Goal: Task Accomplishment & Management: Manage account settings

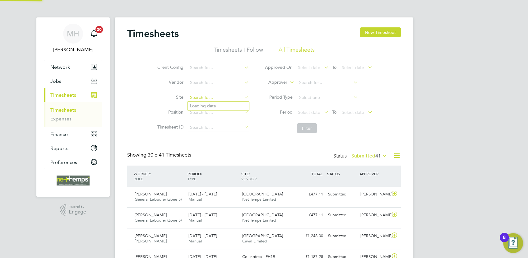
click at [200, 96] on input at bounding box center [218, 97] width 61 height 9
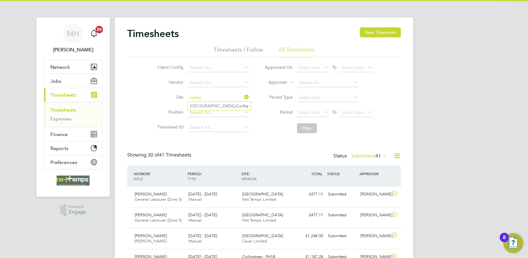
type input "corby"
click at [213, 113] on input at bounding box center [218, 112] width 61 height 9
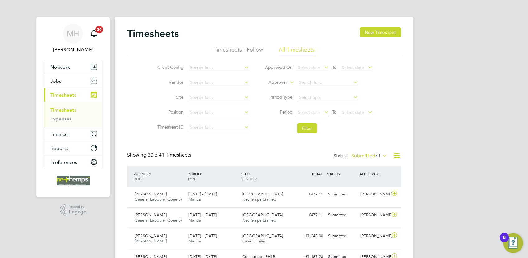
click at [213, 104] on li "Site" at bounding box center [202, 97] width 109 height 15
click at [214, 95] on input at bounding box center [218, 97] width 61 height 9
type input "corby"
click at [228, 111] on input at bounding box center [218, 112] width 61 height 9
click at [227, 99] on input at bounding box center [218, 97] width 61 height 9
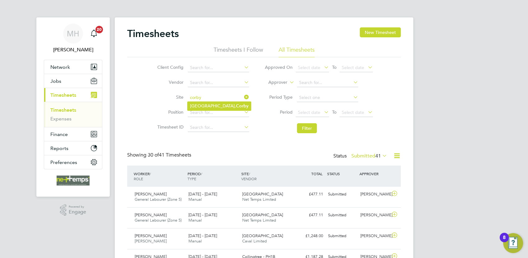
click at [236, 106] on b "Corby" at bounding box center [242, 105] width 12 height 5
type input "[GEOGRAPHIC_DATA], [GEOGRAPHIC_DATA]"
click at [306, 127] on button "Filter" at bounding box center [307, 128] width 20 height 10
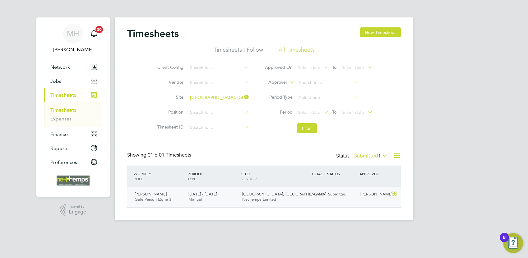
click at [300, 197] on div "£742.50 Submitted" at bounding box center [309, 194] width 32 height 10
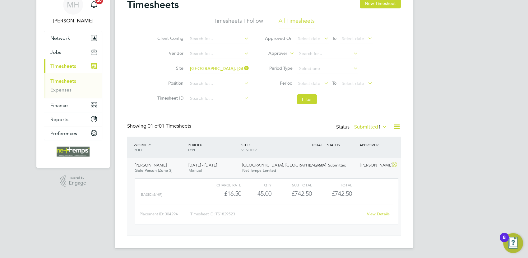
click at [378, 215] on link "View Details" at bounding box center [378, 213] width 23 height 5
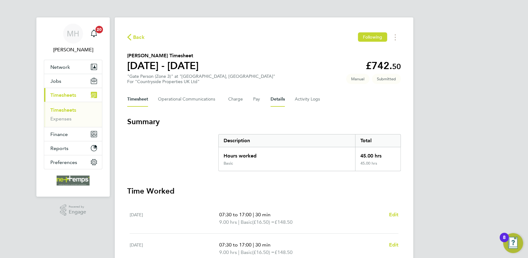
click at [279, 100] on button "Details" at bounding box center [277, 99] width 14 height 15
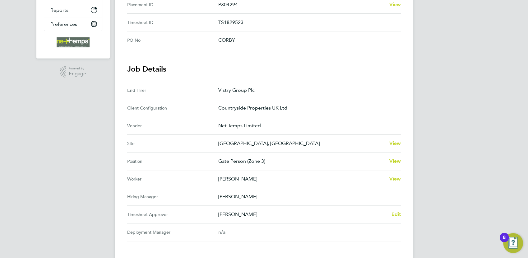
scroll to position [173, 0]
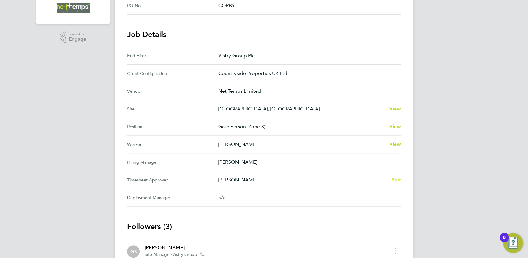
click at [395, 180] on span "Edit" at bounding box center [396, 180] width 10 height 6
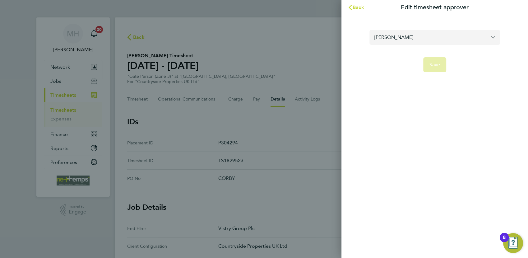
click at [405, 40] on input "[PERSON_NAME]" at bounding box center [434, 37] width 131 height 15
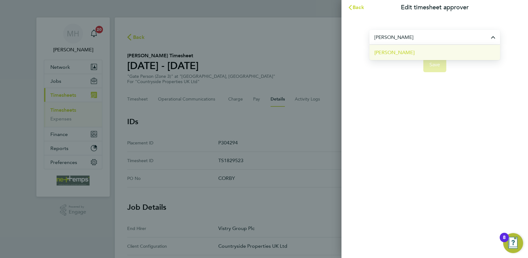
click at [397, 54] on span "[PERSON_NAME]" at bounding box center [394, 52] width 40 height 7
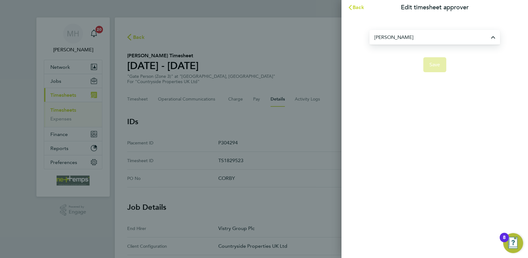
type input "[PERSON_NAME]"
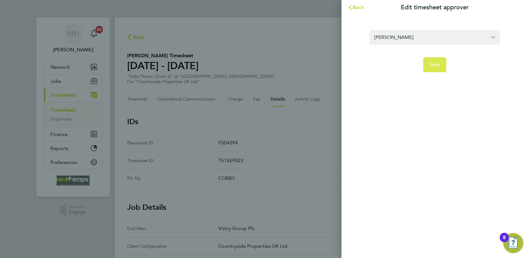
click at [429, 64] on span "Save" at bounding box center [434, 65] width 11 height 6
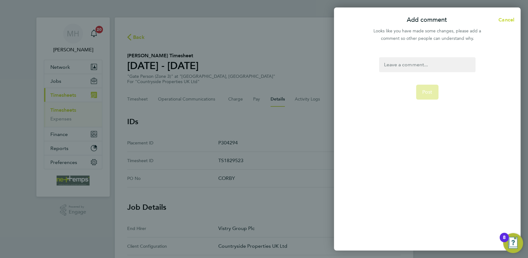
click at [406, 66] on div at bounding box center [427, 64] width 96 height 15
click at [403, 65] on div at bounding box center [427, 64] width 96 height 15
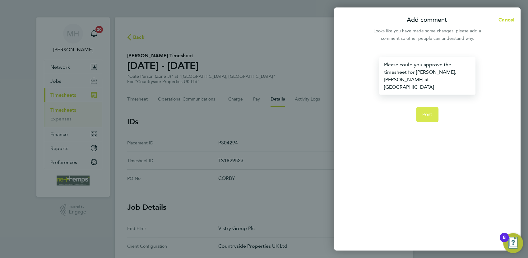
click at [425, 111] on span "Post" at bounding box center [427, 114] width 10 height 6
